Goal: Task Accomplishment & Management: Manage account settings

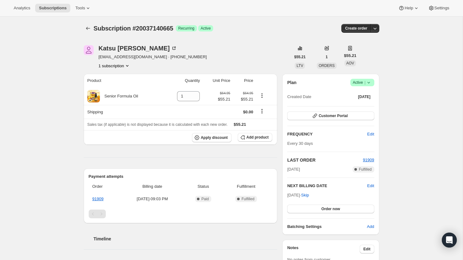
click at [362, 82] on span "Active |" at bounding box center [362, 82] width 19 height 6
click at [355, 104] on span "Cancel subscription" at bounding box center [360, 105] width 35 height 5
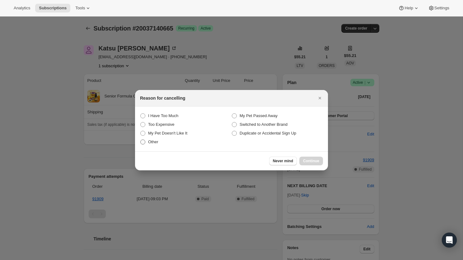
click at [172, 139] on label "Other" at bounding box center [185, 141] width 91 height 9
click at [141, 139] on input "Other" at bounding box center [140, 139] width 0 height 0
radio input "true"
click at [312, 162] on span "Continue" at bounding box center [311, 160] width 16 height 5
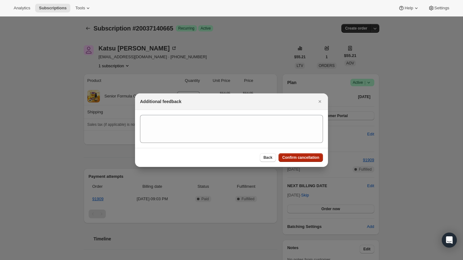
click at [306, 157] on span "Confirm cancellation" at bounding box center [300, 157] width 37 height 5
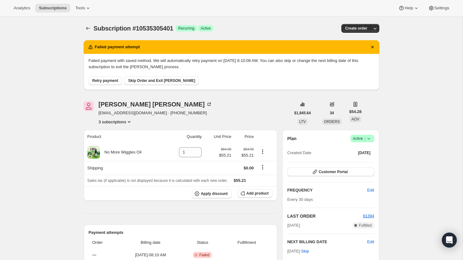
click at [98, 81] on span "Retry payment" at bounding box center [105, 80] width 26 height 5
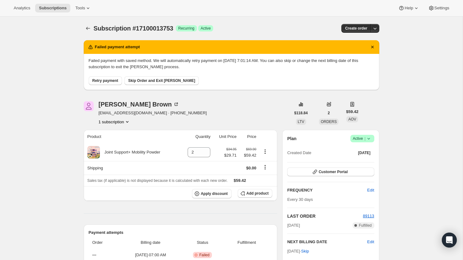
click at [105, 79] on span "Retry payment" at bounding box center [105, 80] width 26 height 5
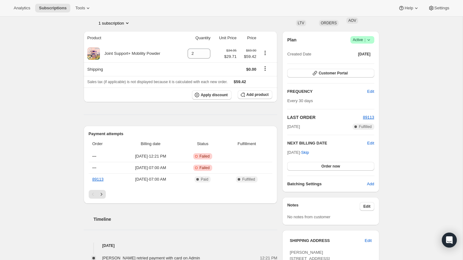
scroll to position [36, 0]
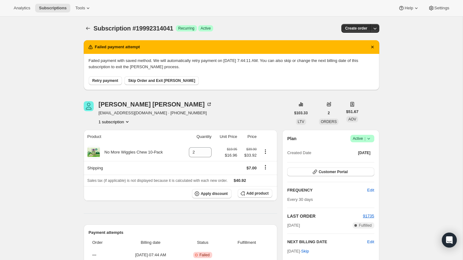
click at [110, 80] on span "Retry payment" at bounding box center [105, 80] width 26 height 5
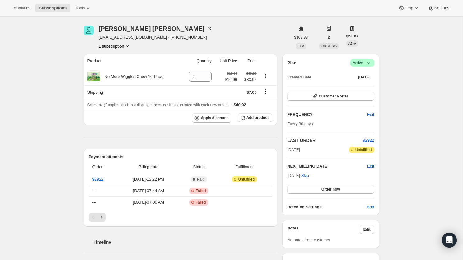
scroll to position [20, 0]
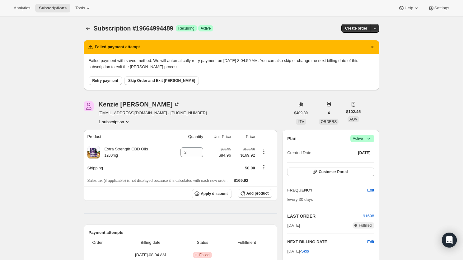
click at [103, 81] on span "Retry payment" at bounding box center [105, 80] width 26 height 5
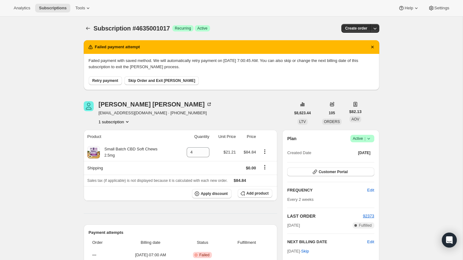
click at [109, 81] on span "Retry payment" at bounding box center [105, 80] width 26 height 5
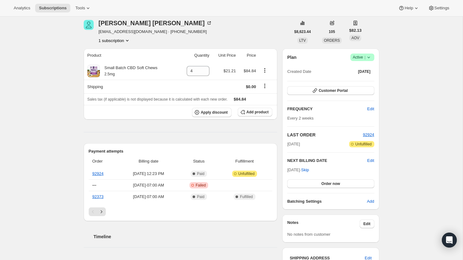
scroll to position [38, 0]
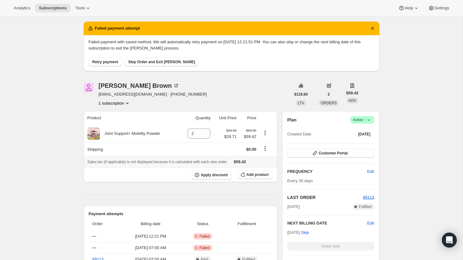
scroll to position [22, 0]
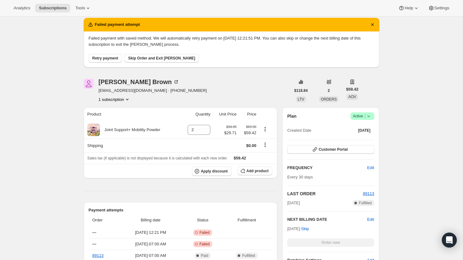
click at [104, 58] on span "Retry payment" at bounding box center [105, 58] width 26 height 5
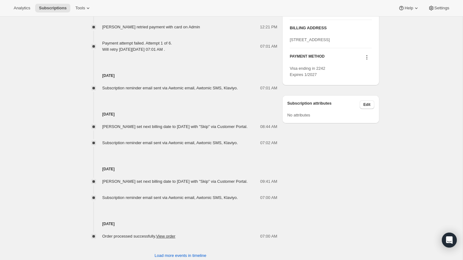
scroll to position [0, 0]
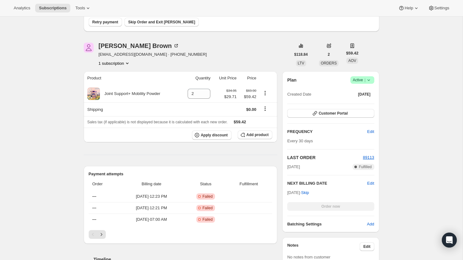
scroll to position [60, 0]
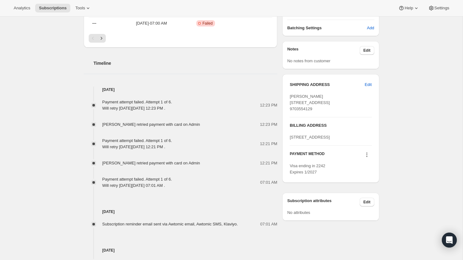
scroll to position [257, 0]
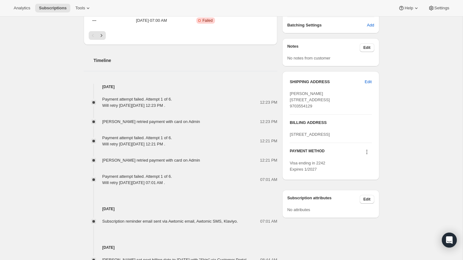
click at [137, 138] on div "Payment attempt failed. Attempt 1 of 6. Will retry on Saturday, September 13, 2…" at bounding box center [137, 141] width 70 height 12
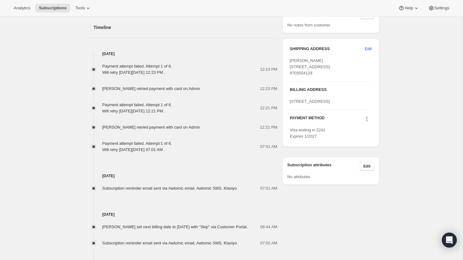
scroll to position [288, 0]
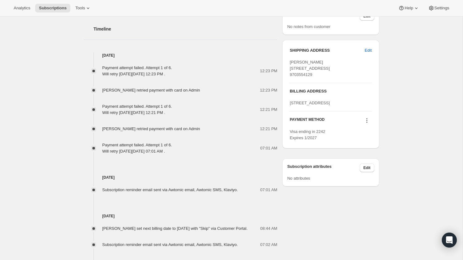
click at [124, 91] on span "[PERSON_NAME] retried payment with card on Admin" at bounding box center [151, 90] width 98 height 5
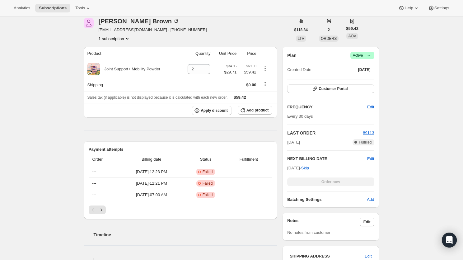
scroll to position [0, 0]
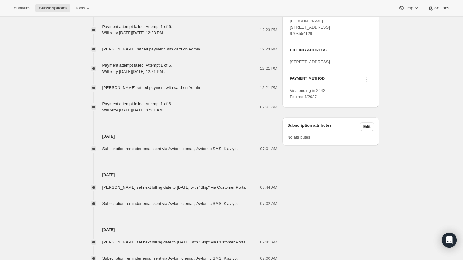
scroll to position [331, 0]
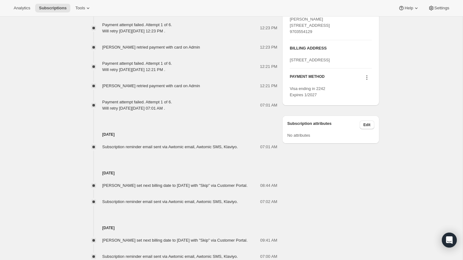
click at [365, 81] on icon at bounding box center [366, 77] width 6 height 6
click at [350, 128] on button "Select payment method" at bounding box center [364, 124] width 47 height 10
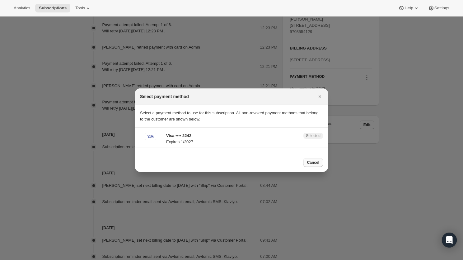
click at [310, 161] on span "Cancel" at bounding box center [313, 162] width 12 height 5
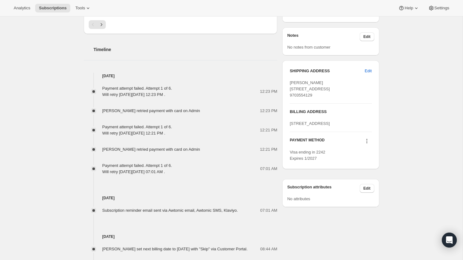
scroll to position [420, 0]
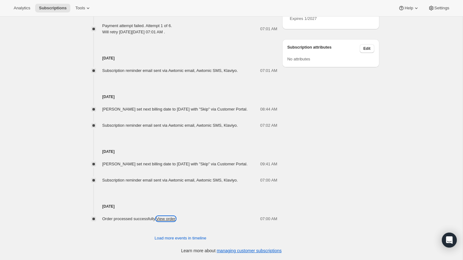
click at [173, 218] on link "View order" at bounding box center [165, 218] width 19 height 5
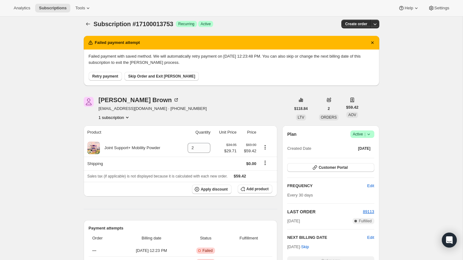
scroll to position [0, 0]
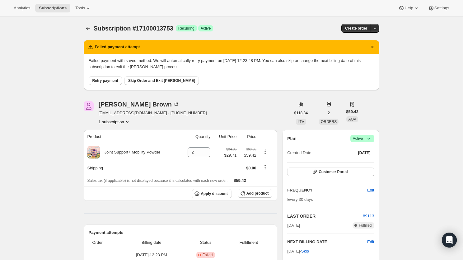
click at [113, 79] on span "Retry payment" at bounding box center [105, 80] width 26 height 5
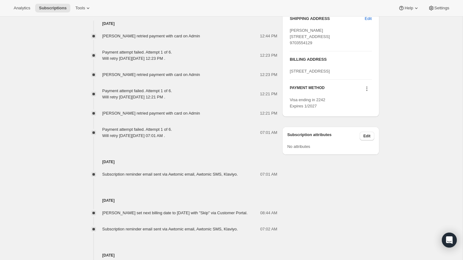
scroll to position [265, 0]
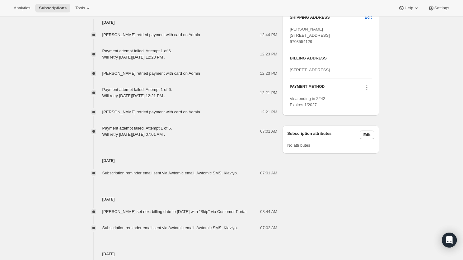
click at [368, 90] on icon at bounding box center [366, 87] width 6 height 6
click at [363, 121] on span "Send link to update card" at bounding box center [365, 124] width 44 height 6
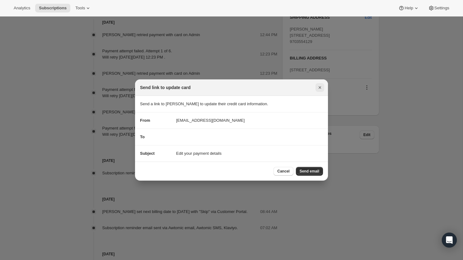
click at [320, 87] on icon "Close" at bounding box center [319, 87] width 2 height 2
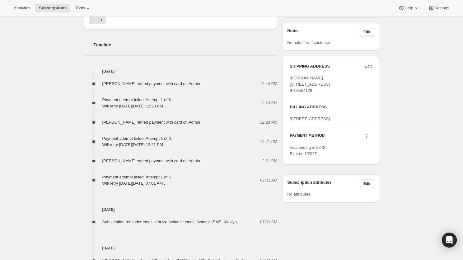
scroll to position [0, 0]
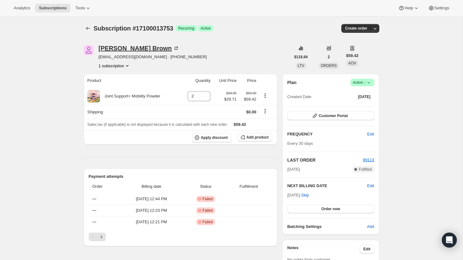
click at [116, 47] on div "Penny Brown" at bounding box center [139, 48] width 81 height 6
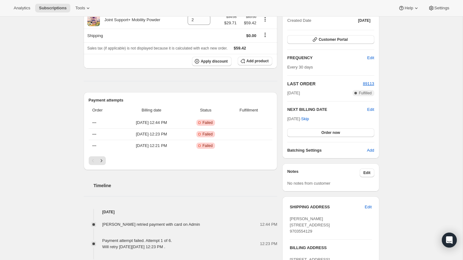
scroll to position [84, 0]
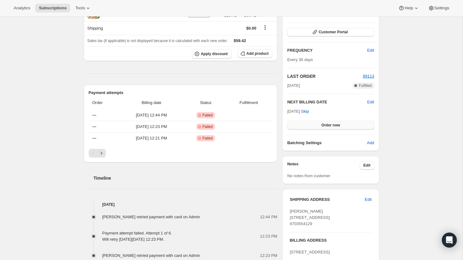
click at [330, 125] on span "Order now" at bounding box center [330, 124] width 19 height 5
click at [293, 122] on button "Click to confirm" at bounding box center [330, 125] width 87 height 9
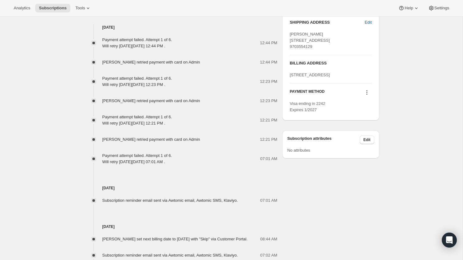
scroll to position [458, 0]
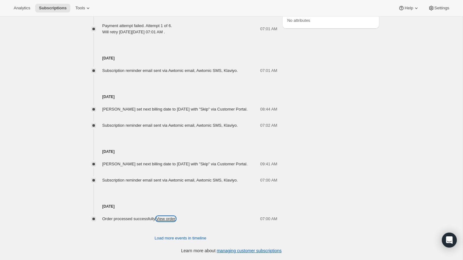
click at [164, 217] on link "View order" at bounding box center [165, 218] width 19 height 5
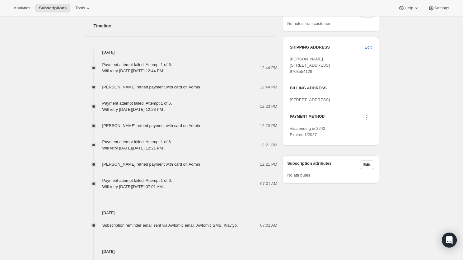
scroll to position [306, 0]
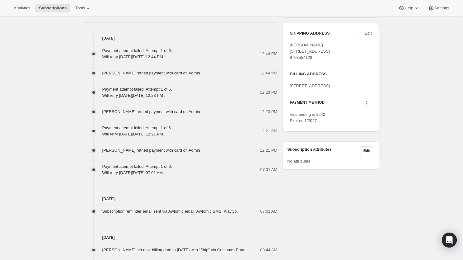
click at [366, 102] on icon at bounding box center [366, 101] width 1 height 1
click at [387, 113] on div "Subscription #17100013753. This page is ready Subscription #17100013753 Success…" at bounding box center [231, 55] width 462 height 689
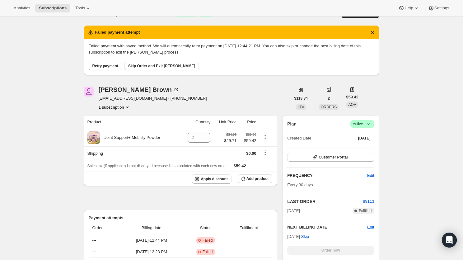
scroll to position [14, 0]
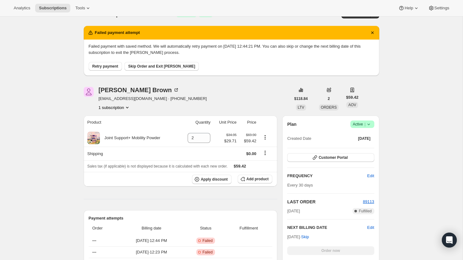
click at [117, 106] on button "1 subscription" at bounding box center [115, 107] width 32 height 6
copy div "Brown"
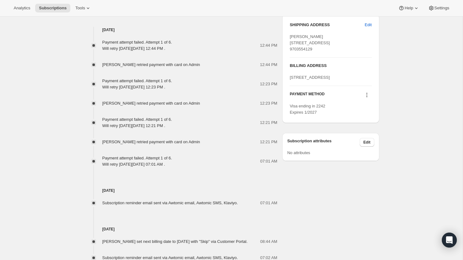
scroll to position [311, 0]
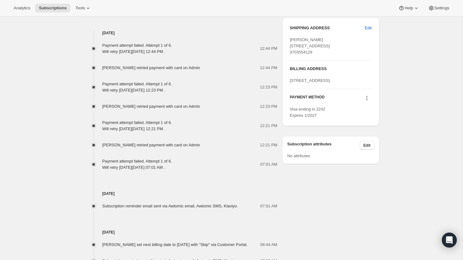
click at [161, 91] on div "Payment attempt failed. Attempt 1 of 6. Will retry on Saturday, September 13, 2…" at bounding box center [137, 87] width 70 height 12
drag, startPoint x: 150, startPoint y: 87, endPoint x: 76, endPoint y: 86, distance: 74.3
click at [76, 86] on div "Subscription #17100013753. This page is ready Subscription #17100013753 Success…" at bounding box center [231, 50] width 310 height 689
click at [108, 86] on div "Payment attempt failed. Attempt 1 of 6. Will retry on Saturday, September 13, 2…" at bounding box center [137, 87] width 70 height 12
drag, startPoint x: 132, startPoint y: 164, endPoint x: 108, endPoint y: 141, distance: 33.2
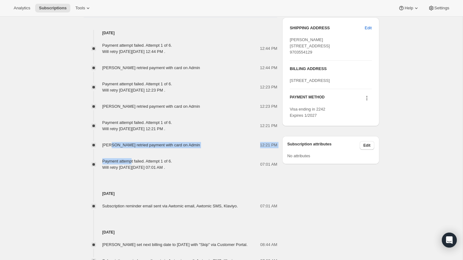
click at [109, 141] on div "Payment attempt failed. Attempt 1 of 6. Will retry on Saturday, September 13, 2…" at bounding box center [181, 103] width 194 height 134
click at [113, 136] on div "Payment attempt failed. Attempt 1 of 6. Will retry on Saturday, September 13, 2…" at bounding box center [181, 103] width 194 height 134
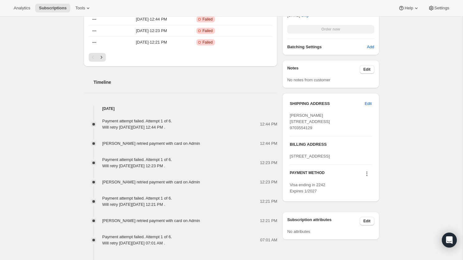
scroll to position [0, 0]
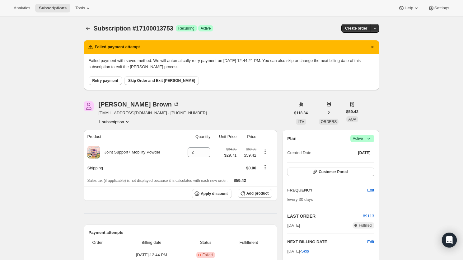
click at [441, 3] on div "Analytics Subscriptions Tools Help Settings" at bounding box center [231, 8] width 463 height 16
click at [438, 6] on span "Settings" at bounding box center [441, 8] width 15 height 5
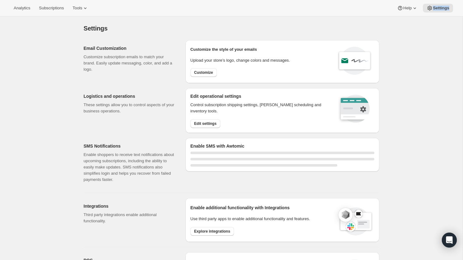
select select "20:00"
select select "08:00"
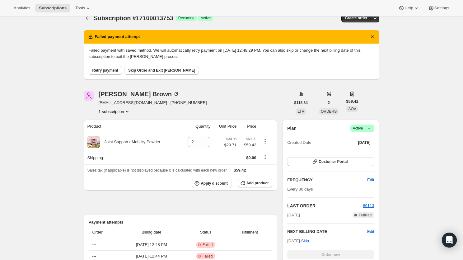
scroll to position [8, 0]
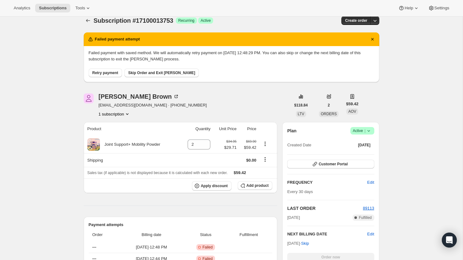
click at [373, 21] on icon "button" at bounding box center [374, 20] width 6 height 6
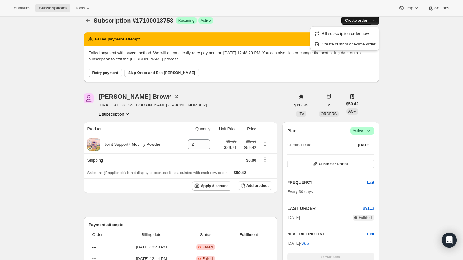
click at [361, 20] on span "Create order" at bounding box center [356, 20] width 22 height 5
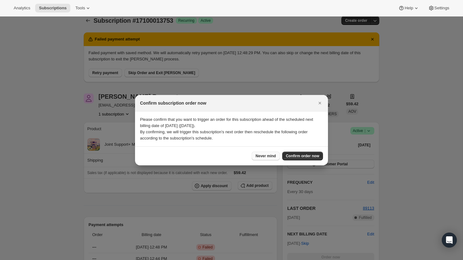
click at [260, 155] on span "Never mind" at bounding box center [265, 155] width 20 height 5
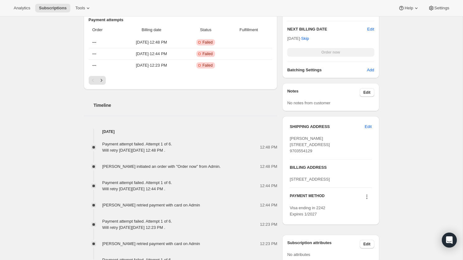
scroll to position [214, 0]
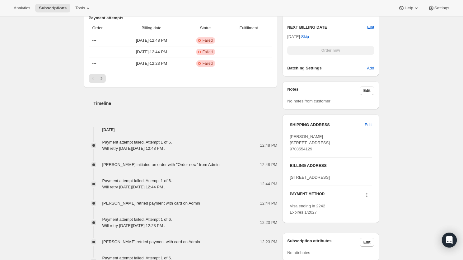
click at [367, 198] on icon at bounding box center [366, 194] width 6 height 6
click at [364, 123] on span "Edit" at bounding box center [367, 125] width 7 height 6
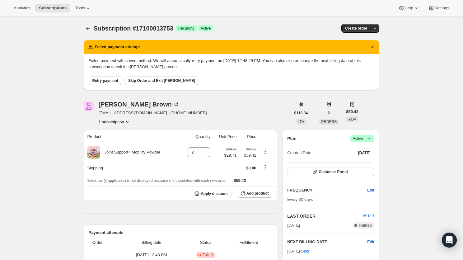
select select "CO"
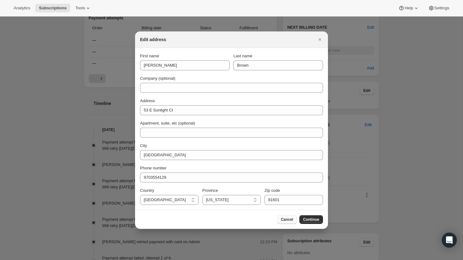
click at [291, 215] on button "Cancel" at bounding box center [287, 219] width 20 height 9
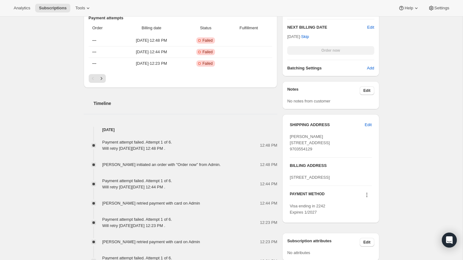
click at [366, 193] on icon at bounding box center [366, 192] width 1 height 1
click at [364, 210] on span "Add credit card" at bounding box center [365, 208] width 44 height 6
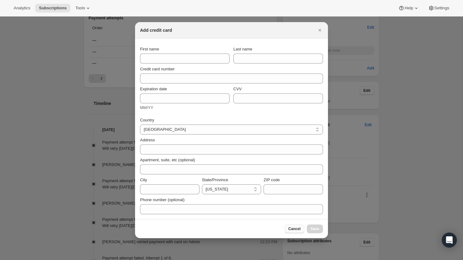
click at [290, 229] on span "Cancel" at bounding box center [294, 228] width 12 height 5
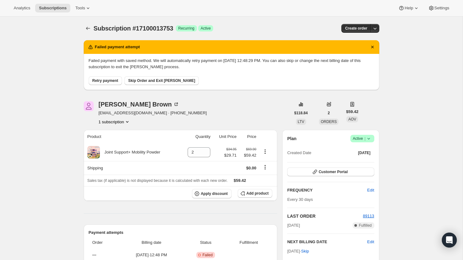
scroll to position [214, 0]
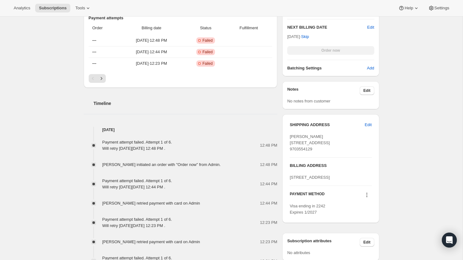
click at [366, 198] on icon at bounding box center [366, 194] width 6 height 6
click at [360, 198] on span "Select payment method" at bounding box center [364, 197] width 43 height 5
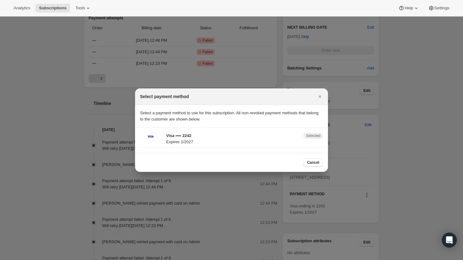
click at [308, 140] on div "Visa •••• 2242 Expires 1/2027 Selected" at bounding box center [231, 139] width 183 height 15
click at [183, 141] on p "Expires 1/2027" at bounding box center [232, 142] width 133 height 6
click at [142, 138] on div ":r1t:" at bounding box center [150, 135] width 21 height 7
click at [152, 137] on icon ":r1t:" at bounding box center [150, 136] width 9 height 6
click at [317, 167] on div "Cancel" at bounding box center [231, 162] width 193 height 19
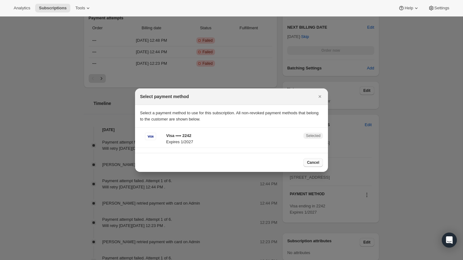
click at [317, 161] on span "Cancel" at bounding box center [313, 162] width 12 height 5
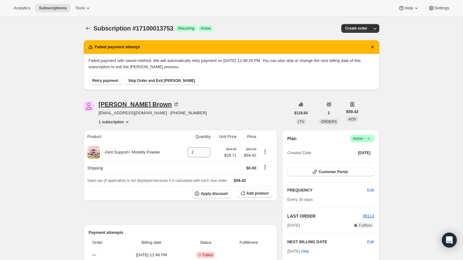
click at [111, 104] on div "[PERSON_NAME]" at bounding box center [139, 104] width 81 height 6
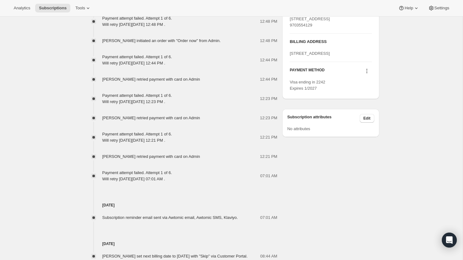
scroll to position [345, 0]
